Goal: Information Seeking & Learning: Find specific fact

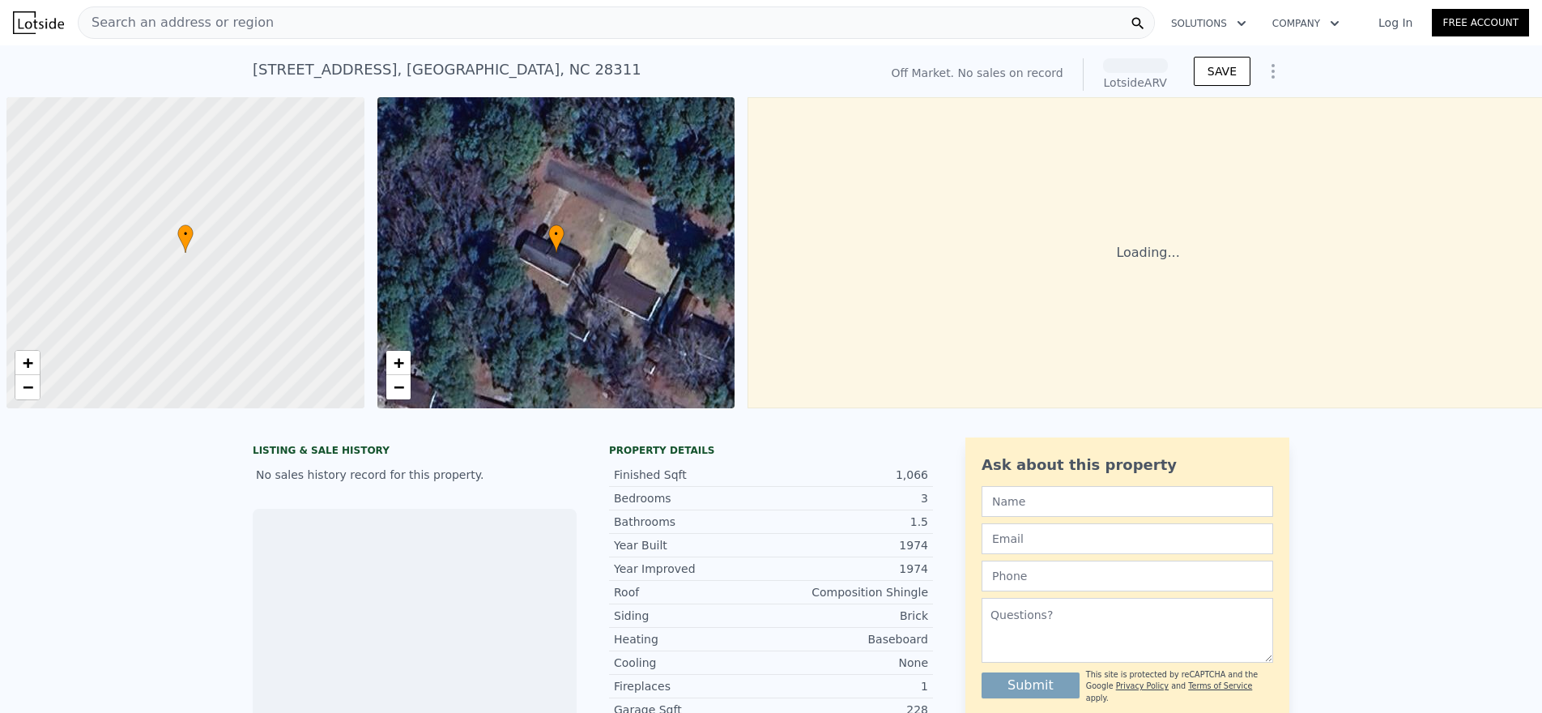
scroll to position [0, 6]
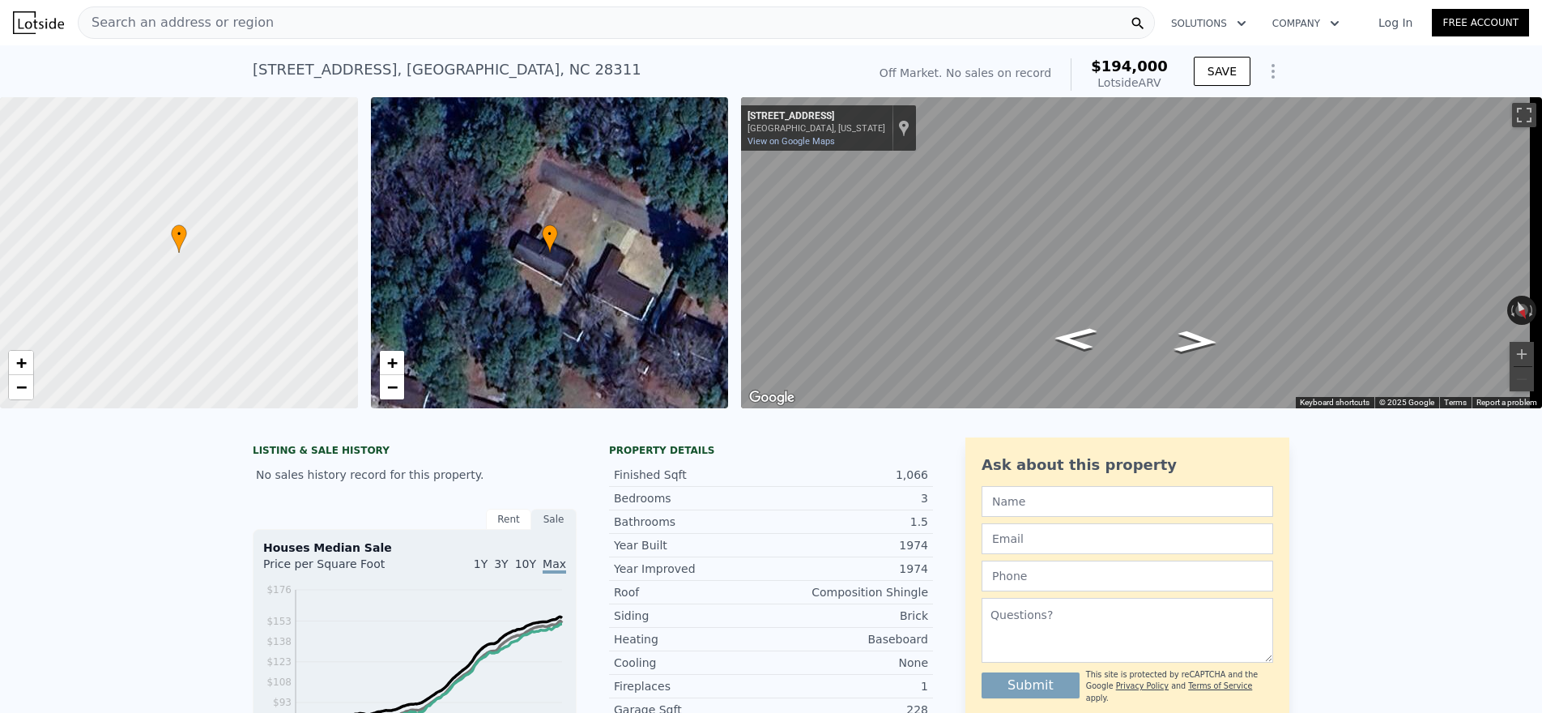
click at [311, 22] on div "Search an address or region" at bounding box center [616, 22] width 1077 height 32
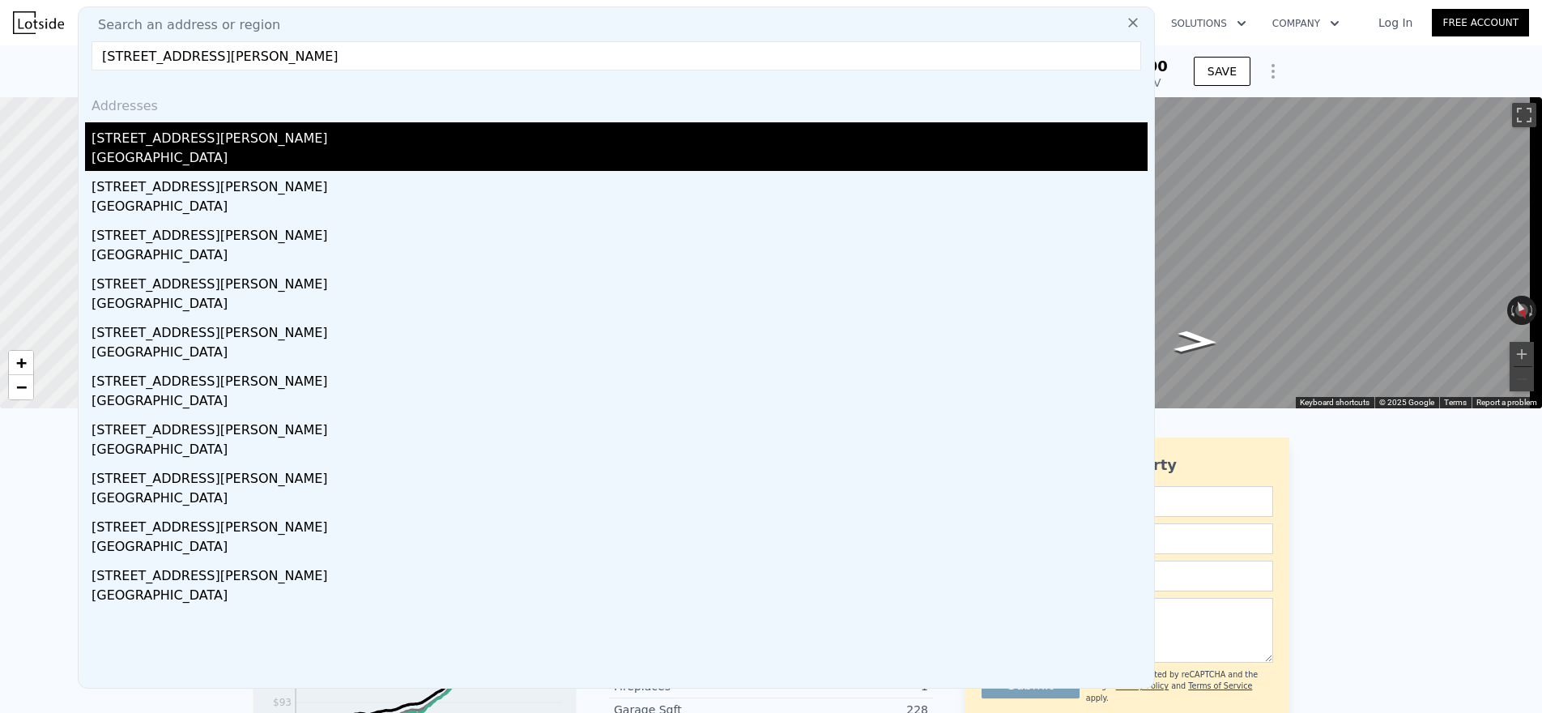
type input "[STREET_ADDRESS][PERSON_NAME]"
click at [225, 143] on div "[STREET_ADDRESS][PERSON_NAME]" at bounding box center [620, 135] width 1056 height 26
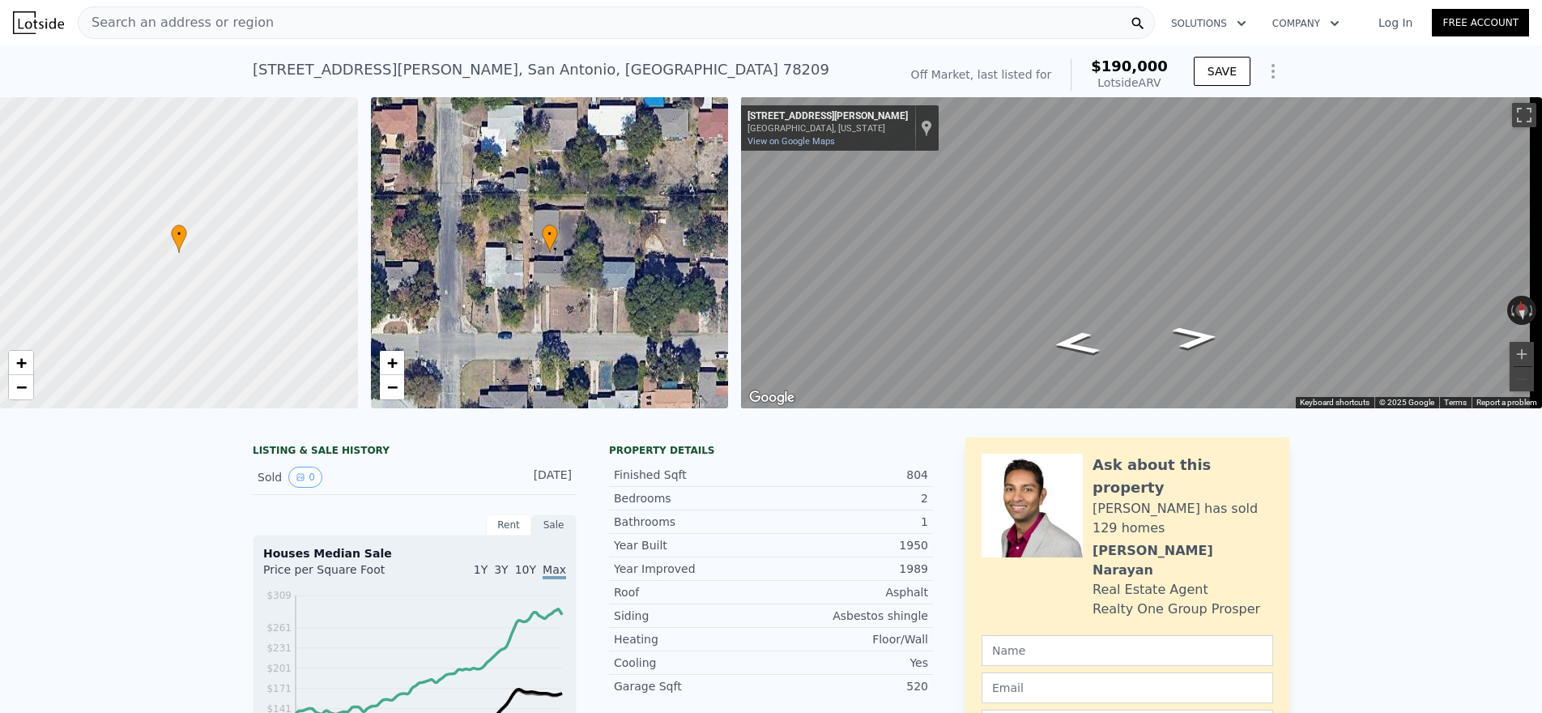
click at [383, 22] on div "Search an address or region" at bounding box center [616, 22] width 1077 height 32
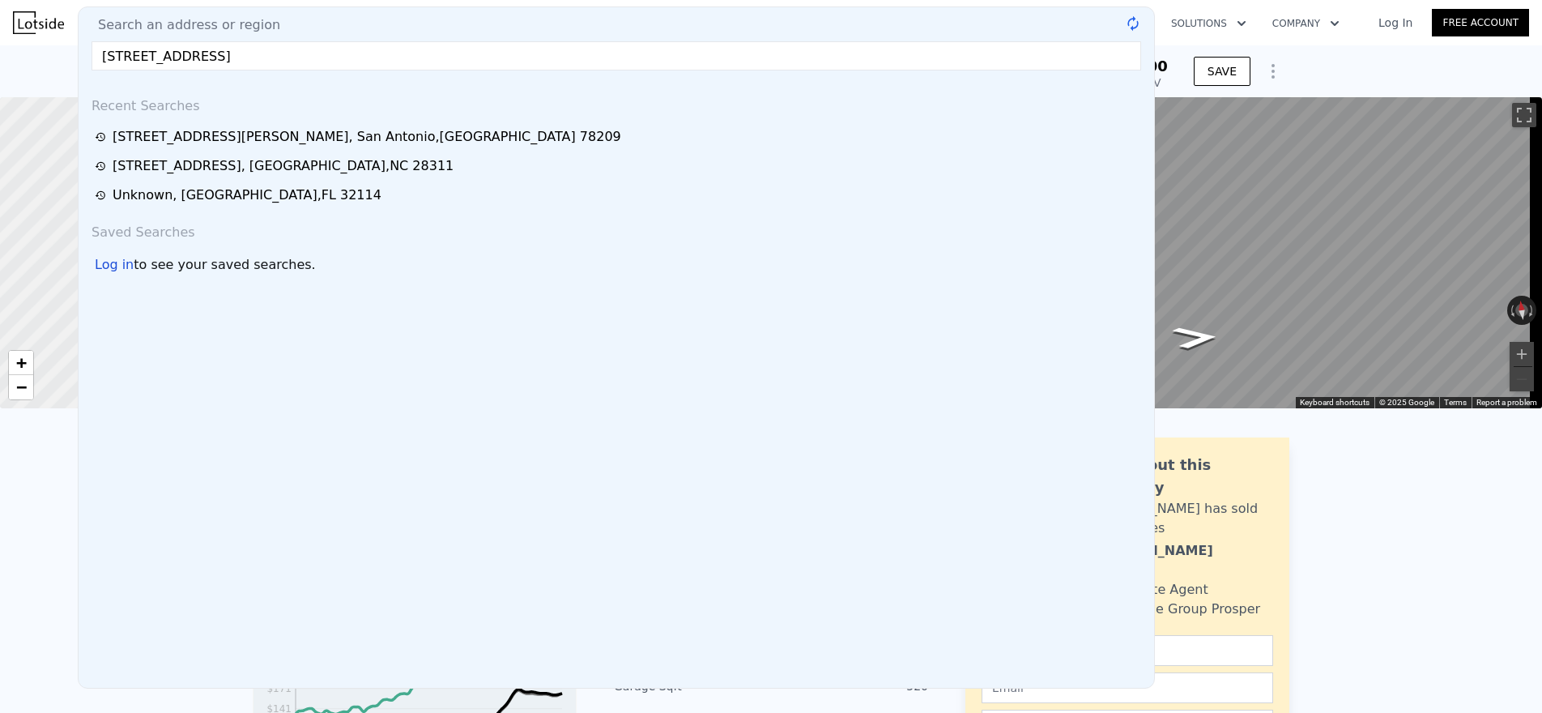
click at [423, 64] on input "[STREET_ADDRESS]" at bounding box center [616, 55] width 1049 height 29
drag, startPoint x: 316, startPoint y: 64, endPoint x: 211, endPoint y: 62, distance: 105.3
click at [211, 62] on input "[STREET_ADDRESS]" at bounding box center [616, 55] width 1049 height 29
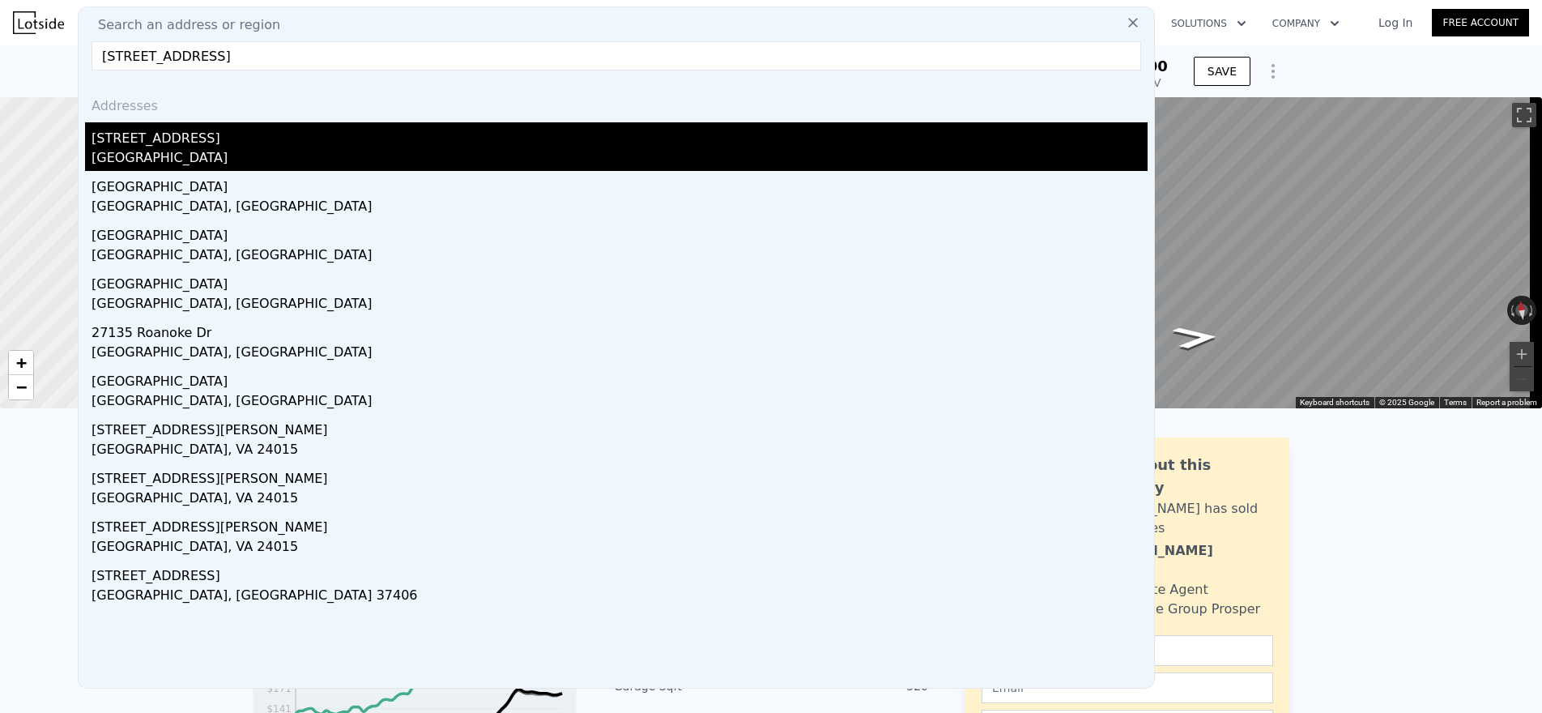
type input "[STREET_ADDRESS]"
click at [222, 132] on div "[STREET_ADDRESS]" at bounding box center [620, 135] width 1056 height 26
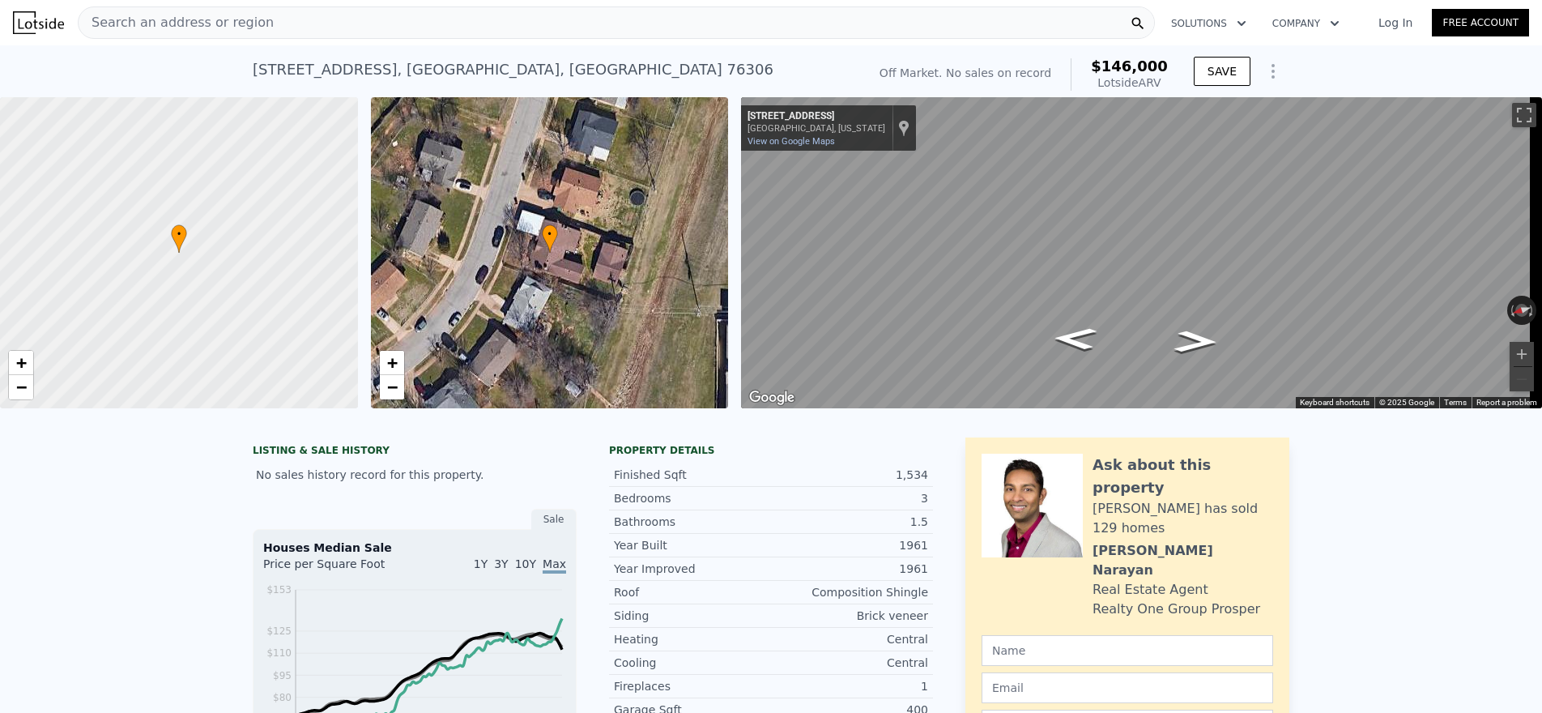
click at [377, 42] on nav "Search an address or region Solutions Company Open main menu Log In Free Account" at bounding box center [771, 22] width 1542 height 45
click at [375, 24] on div "Search an address or region" at bounding box center [616, 22] width 1077 height 32
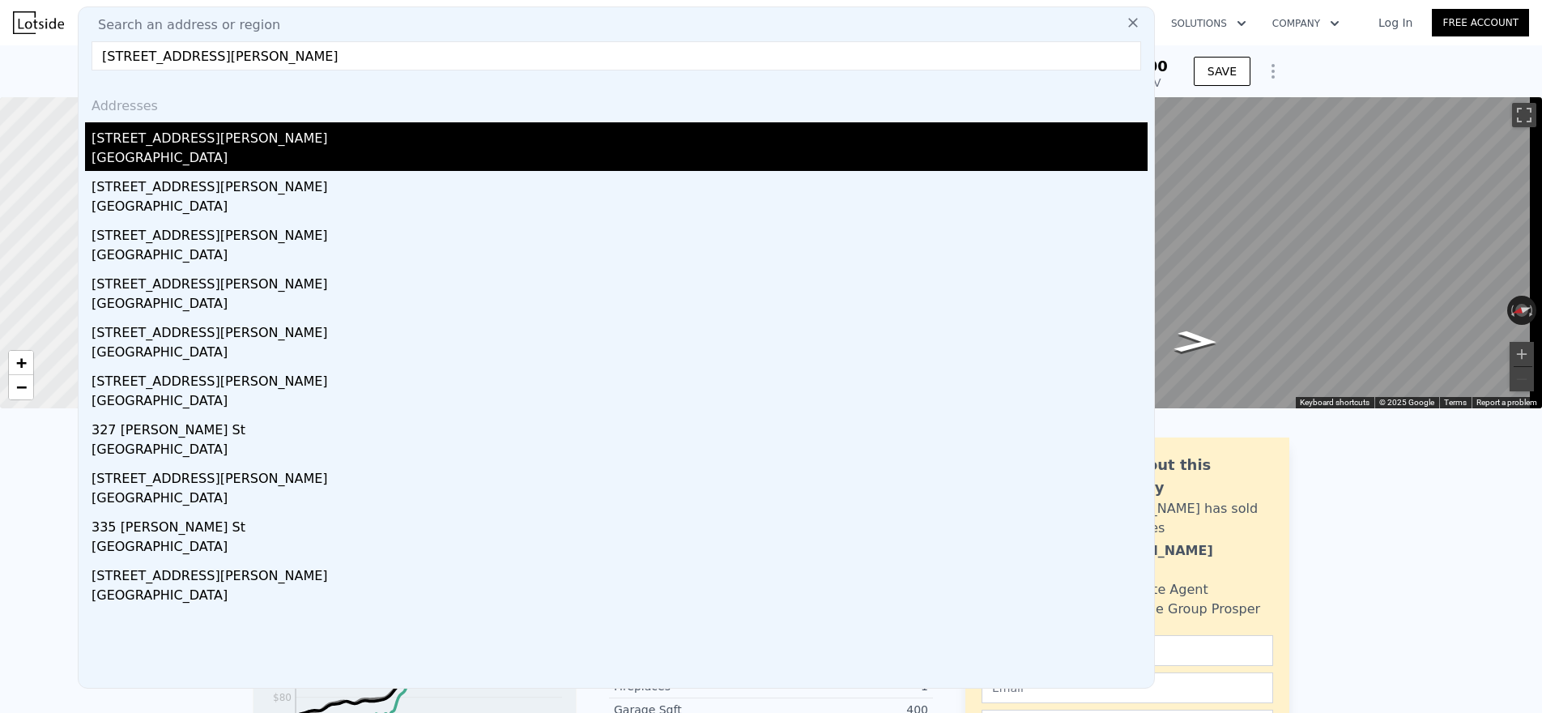
type input "[STREET_ADDRESS][PERSON_NAME]"
click at [222, 136] on div "[STREET_ADDRESS][PERSON_NAME]" at bounding box center [620, 135] width 1056 height 26
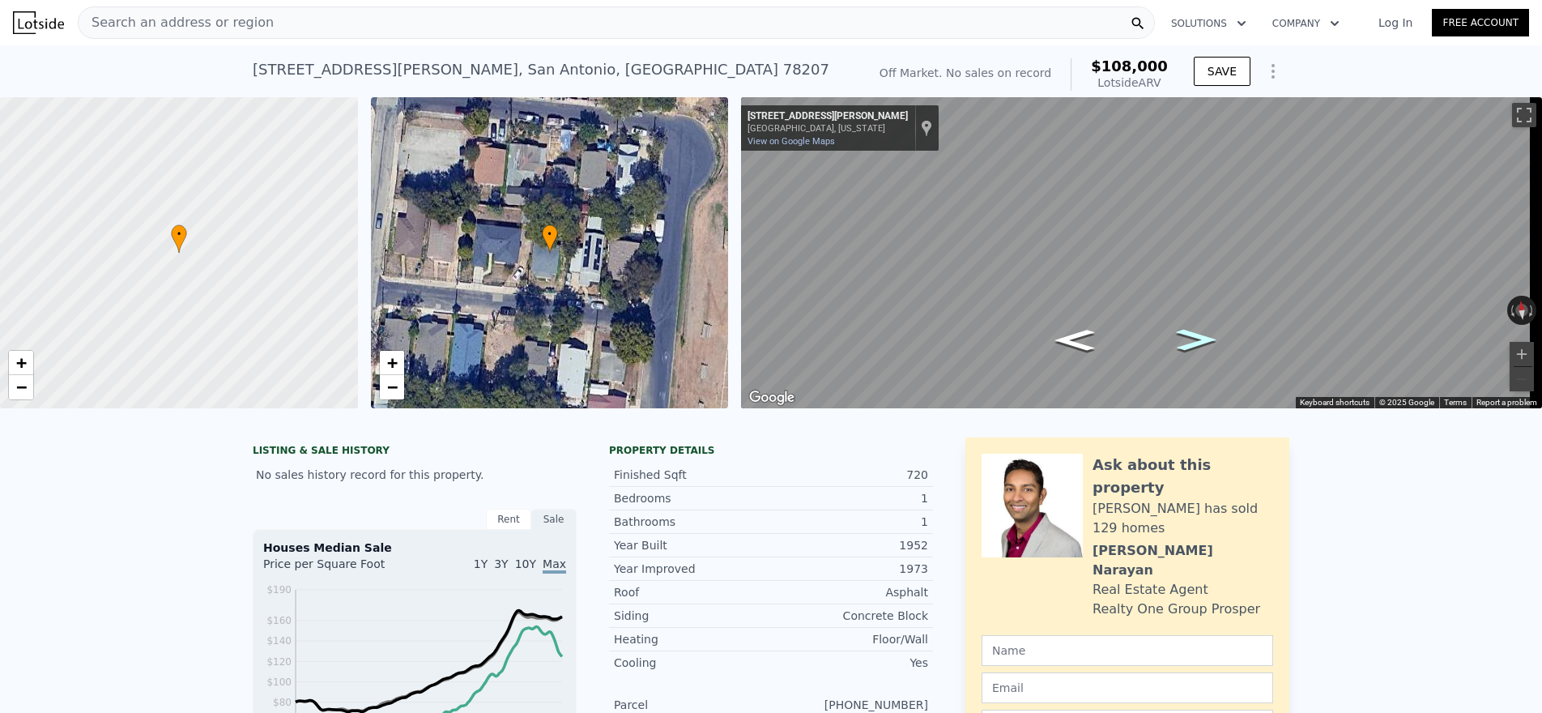
click at [1182, 342] on icon "Go East, Huerta St" at bounding box center [1196, 340] width 74 height 32
click at [1058, 341] on icon "Go West, Huerta St" at bounding box center [1074, 341] width 74 height 32
click at [1058, 341] on icon "Go West, Huerta St" at bounding box center [1074, 340] width 73 height 31
click at [1199, 337] on icon "Go East, Huerta St" at bounding box center [1196, 340] width 73 height 31
click at [443, 74] on div "[STREET_ADDRESS][PERSON_NAME]" at bounding box center [541, 69] width 577 height 23
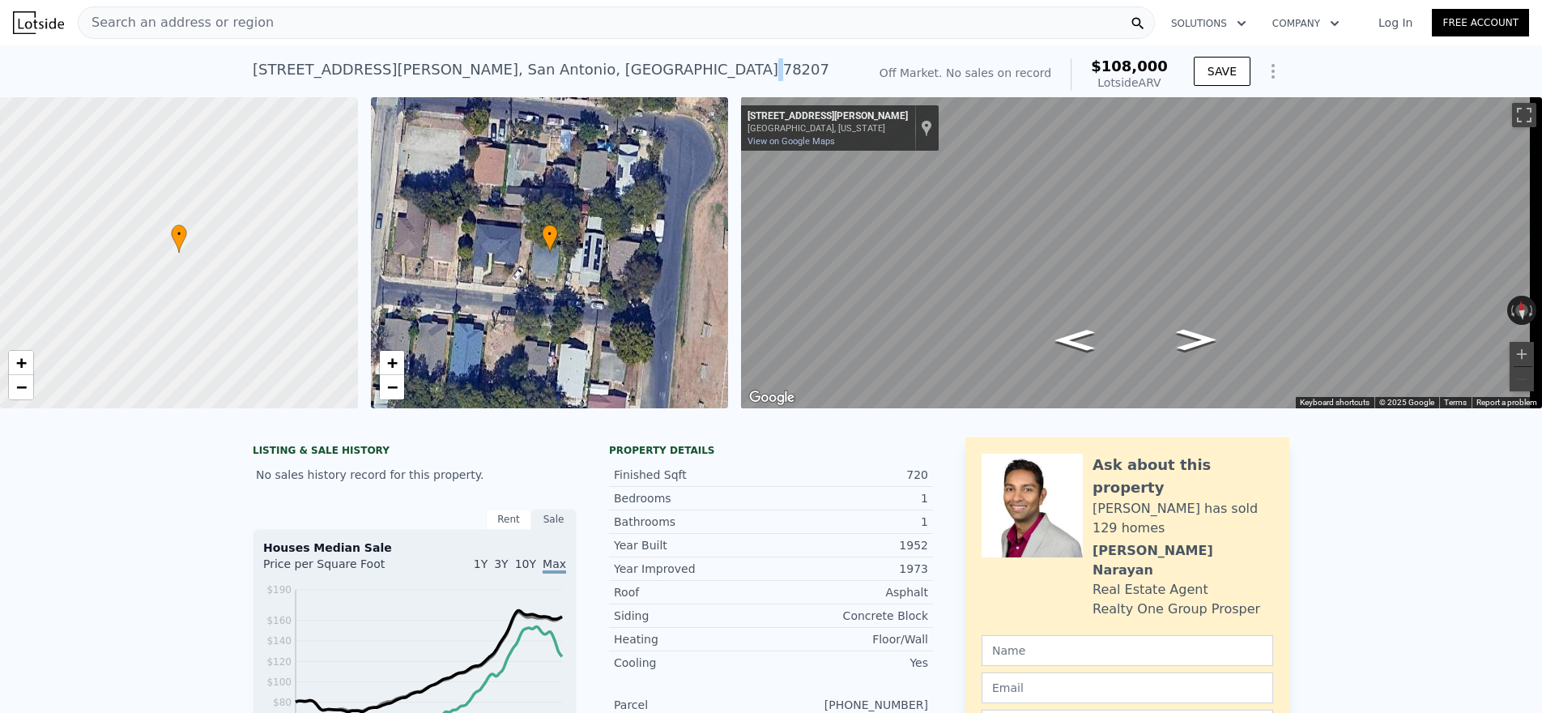
click at [443, 74] on div "[STREET_ADDRESS][PERSON_NAME]" at bounding box center [541, 69] width 577 height 23
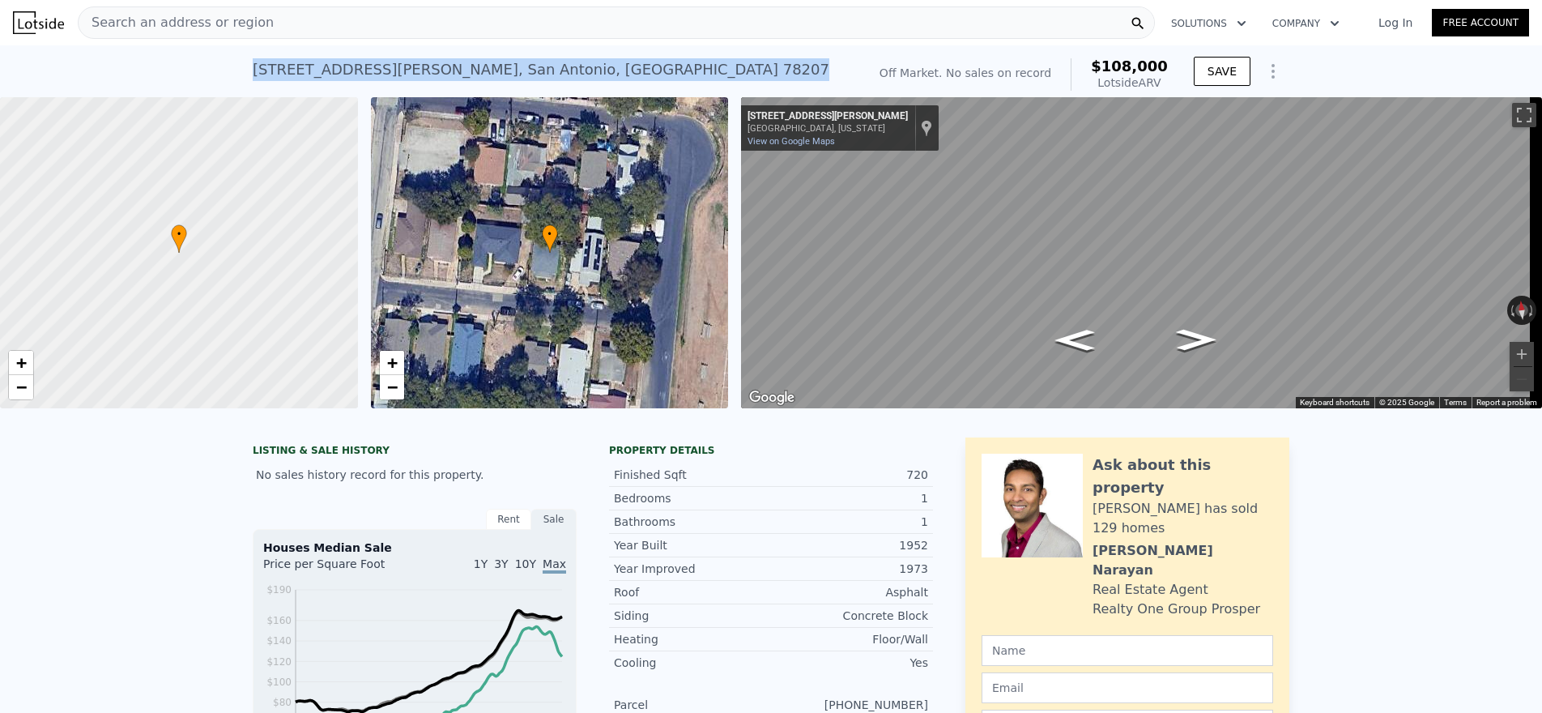
click at [443, 74] on div "[STREET_ADDRESS][PERSON_NAME]" at bounding box center [541, 69] width 577 height 23
copy div "[STREET_ADDRESS][PERSON_NAME] No sales on record (~ARV $108k )"
